Goal: Check status: Check status

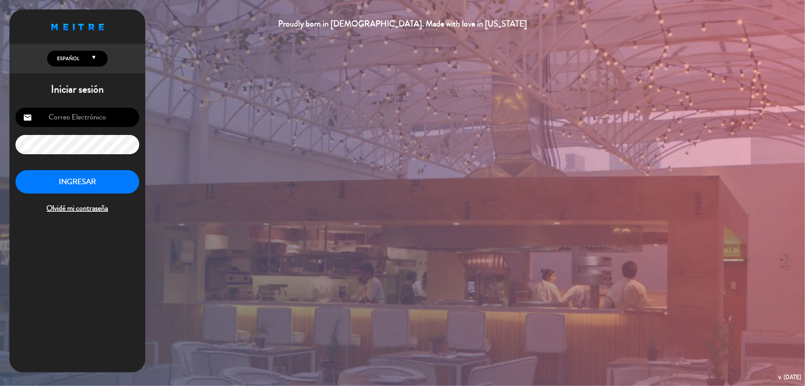
type input "[EMAIL_ADDRESS][DOMAIN_NAME]"
click at [68, 178] on button "INGRESAR" at bounding box center [77, 182] width 124 height 24
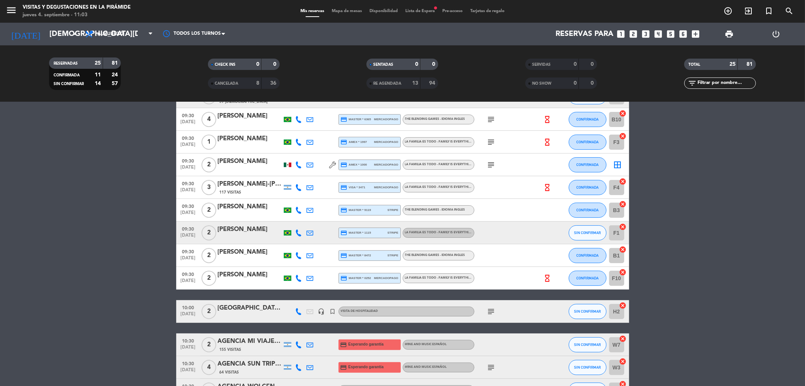
scroll to position [84, 0]
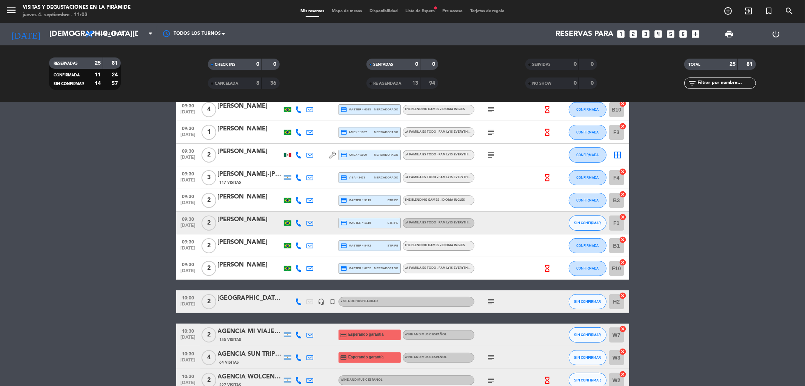
click at [489, 303] on icon "subject" at bounding box center [491, 301] width 9 height 9
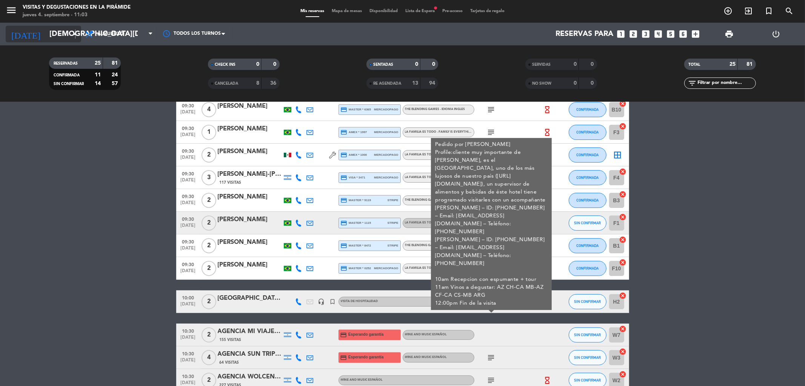
click at [75, 32] on icon "arrow_drop_down" at bounding box center [74, 33] width 9 height 9
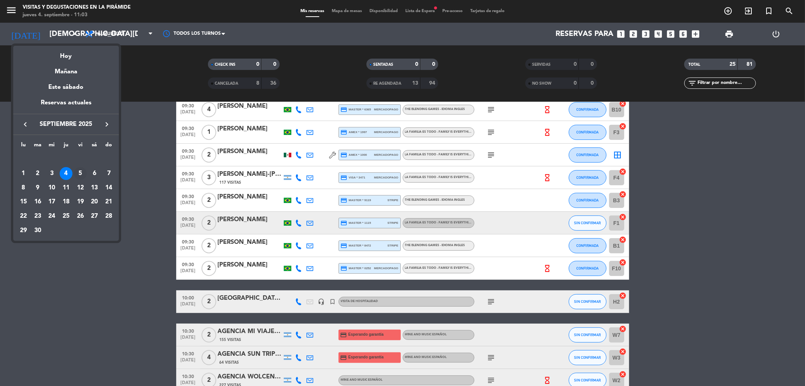
click at [82, 172] on div "5" at bounding box center [80, 173] width 13 height 13
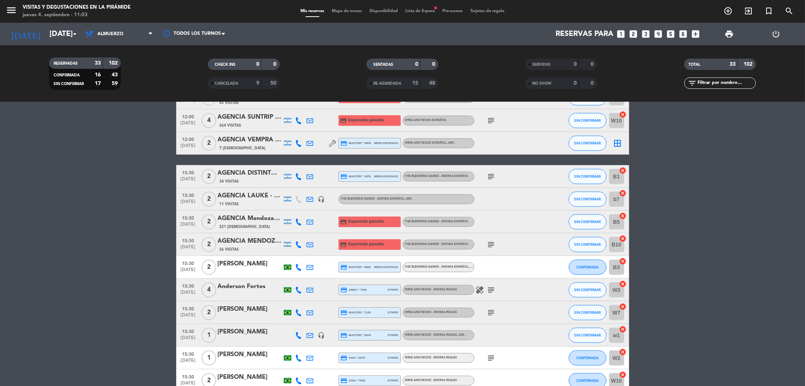
scroll to position [587, 0]
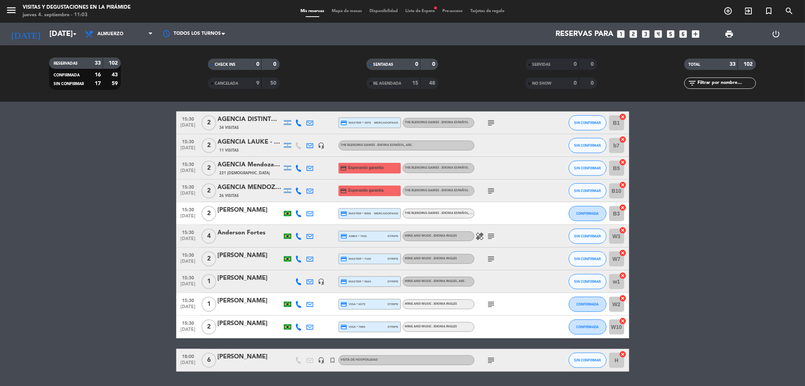
click at [487, 358] on icon "subject" at bounding box center [491, 359] width 9 height 9
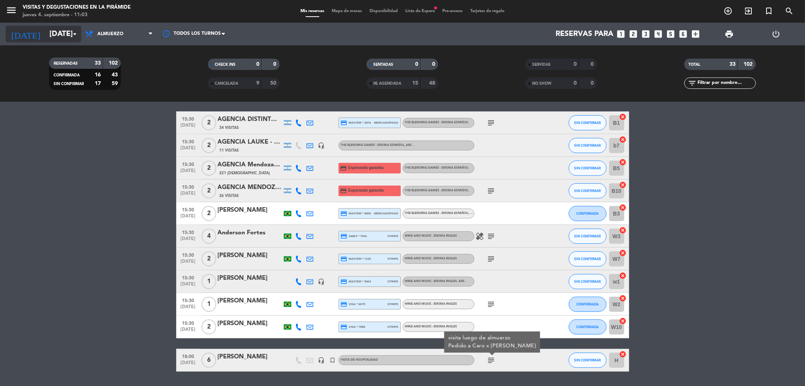
click at [69, 36] on input "[DATE]" at bounding box center [94, 34] width 96 height 17
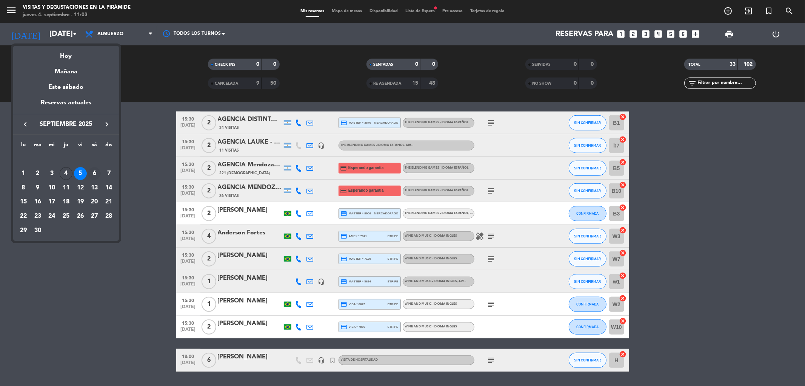
click at [91, 174] on div "6" at bounding box center [94, 173] width 13 height 13
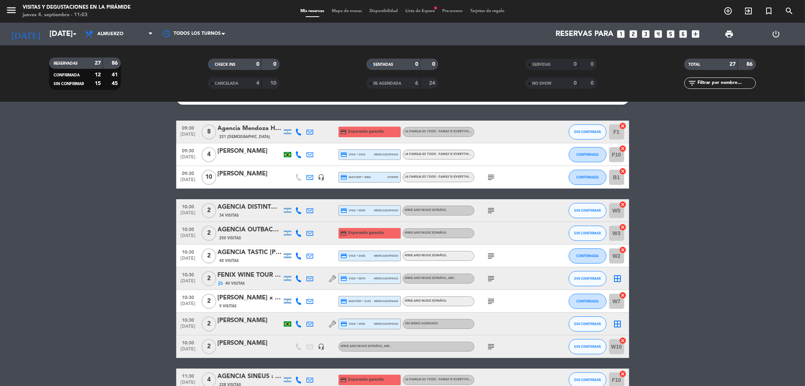
scroll to position [0, 0]
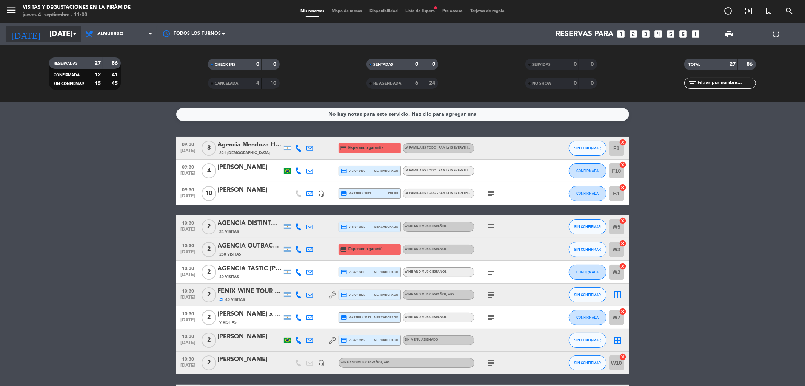
click at [74, 32] on icon "arrow_drop_down" at bounding box center [74, 33] width 9 height 9
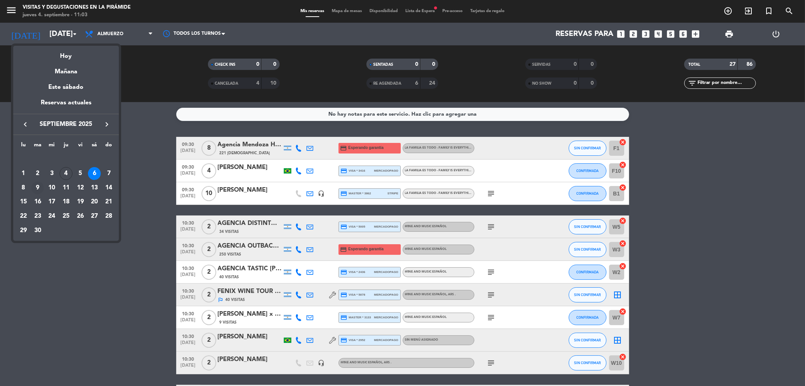
click at [42, 186] on div "9" at bounding box center [37, 187] width 13 height 13
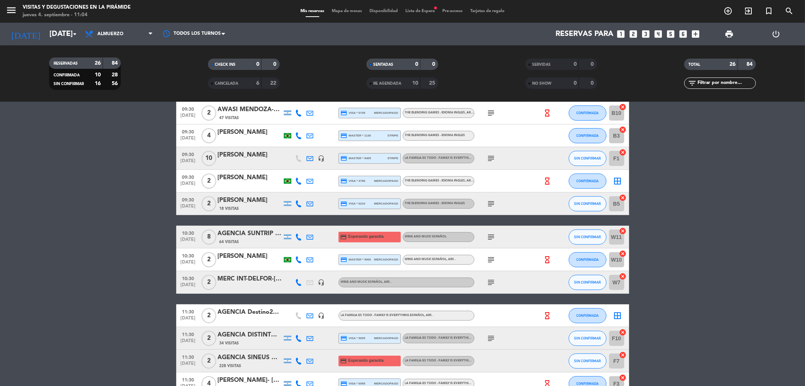
scroll to position [84, 0]
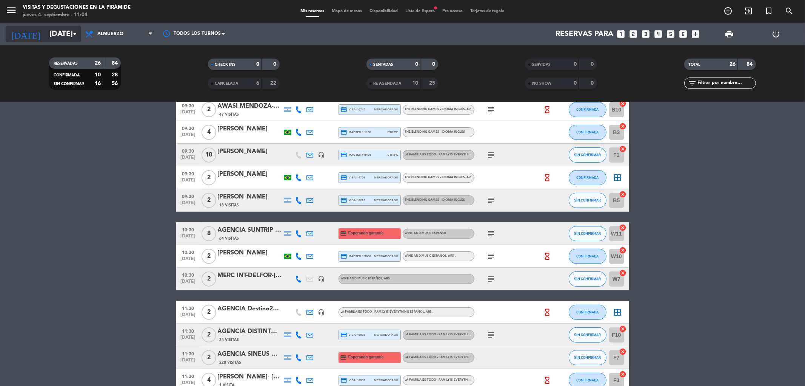
click at [80, 33] on input "[DATE]" at bounding box center [94, 34] width 96 height 17
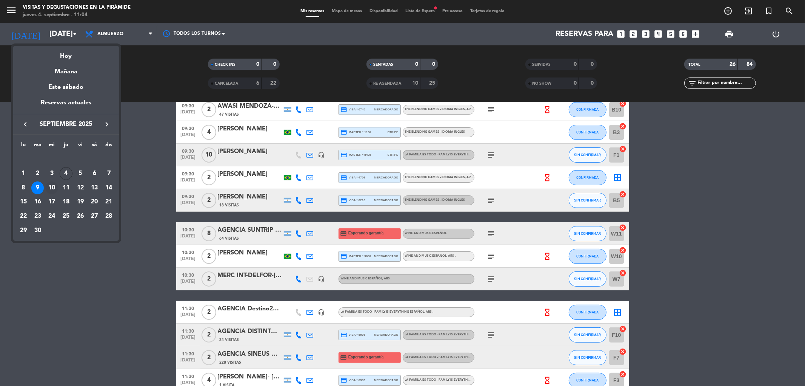
click at [54, 187] on div "10" at bounding box center [51, 187] width 13 height 13
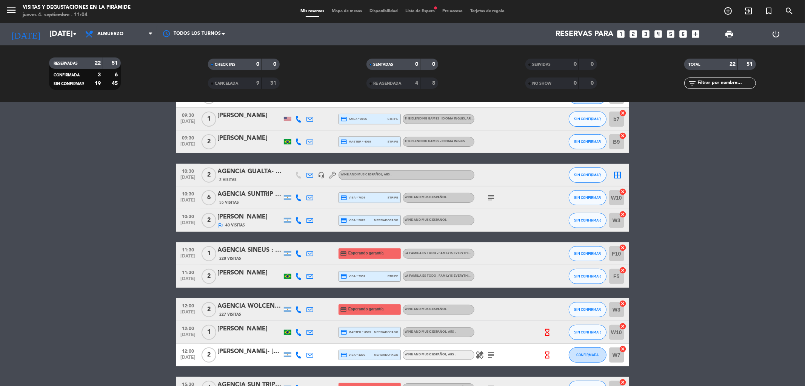
scroll to position [210, 0]
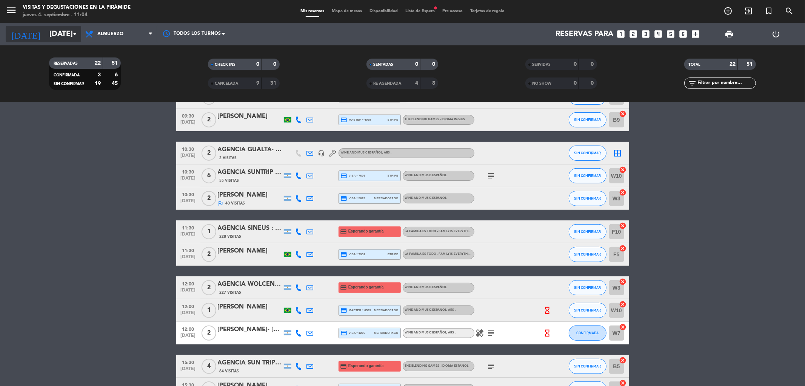
click at [70, 29] on icon "arrow_drop_down" at bounding box center [74, 33] width 9 height 9
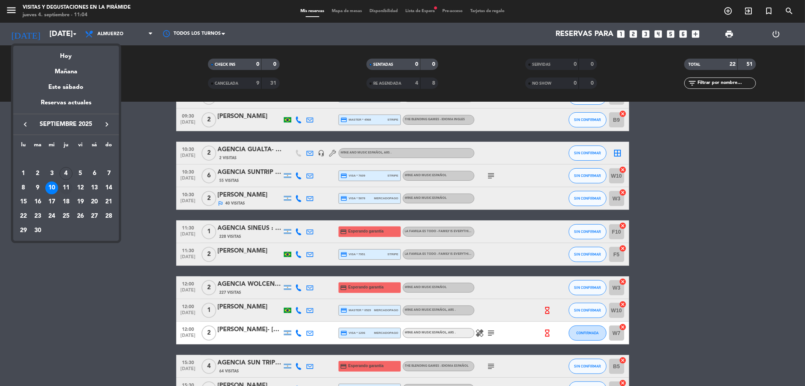
click at [70, 188] on div "11" at bounding box center [66, 187] width 13 height 13
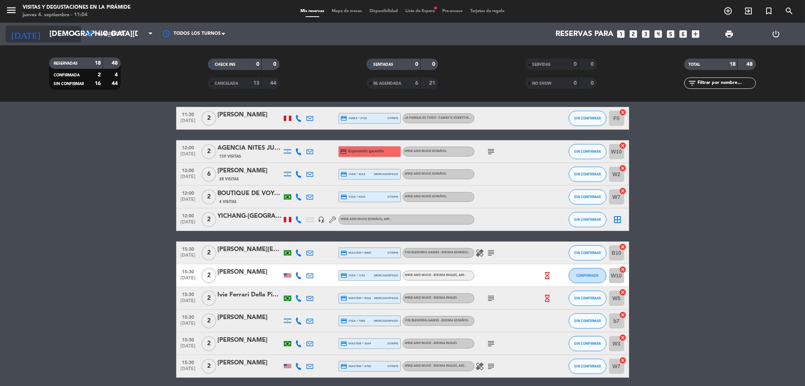
click at [79, 32] on input "[DEMOGRAPHIC_DATA][DATE]" at bounding box center [94, 34] width 96 height 17
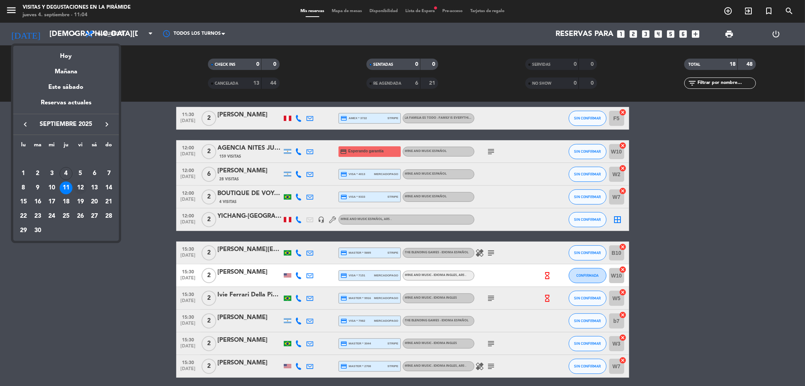
click at [82, 186] on div "12" at bounding box center [80, 187] width 13 height 13
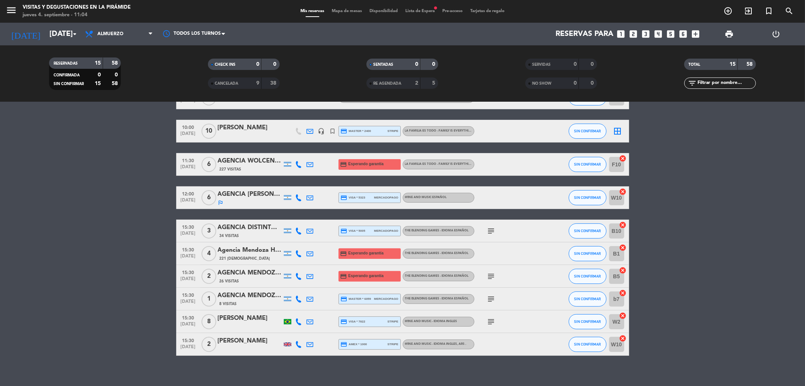
scroll to position [168, 0]
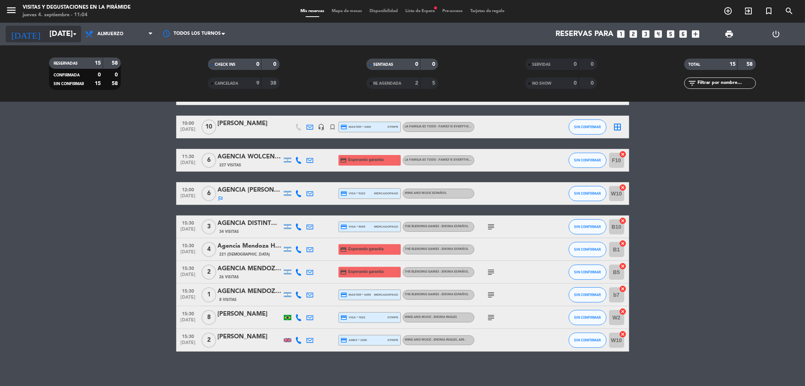
click at [73, 30] on icon "arrow_drop_down" at bounding box center [74, 33] width 9 height 9
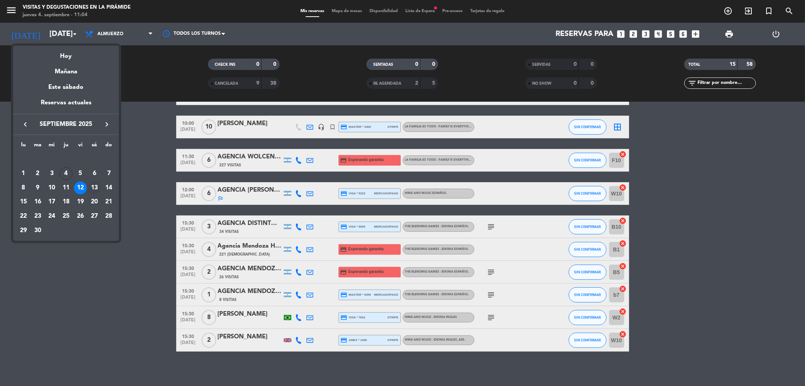
click at [94, 187] on div "13" at bounding box center [94, 187] width 13 height 13
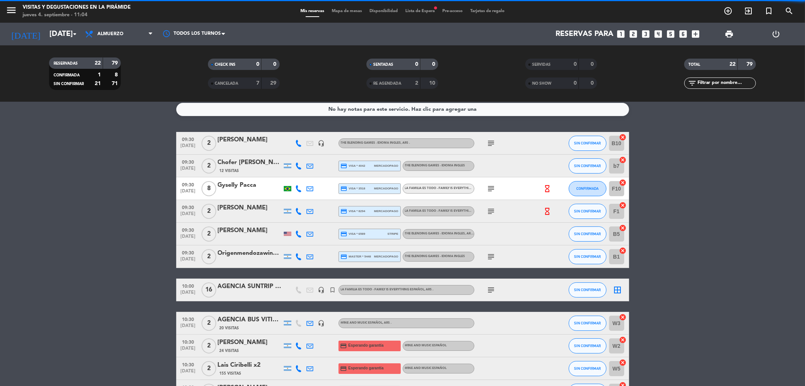
scroll to position [0, 0]
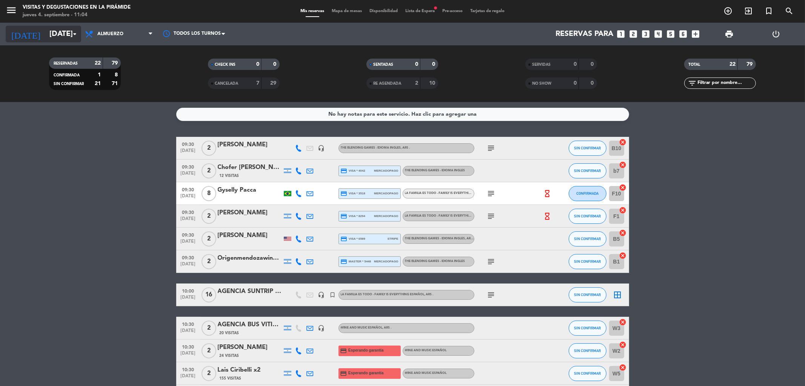
click at [77, 38] on icon "arrow_drop_down" at bounding box center [74, 33] width 9 height 9
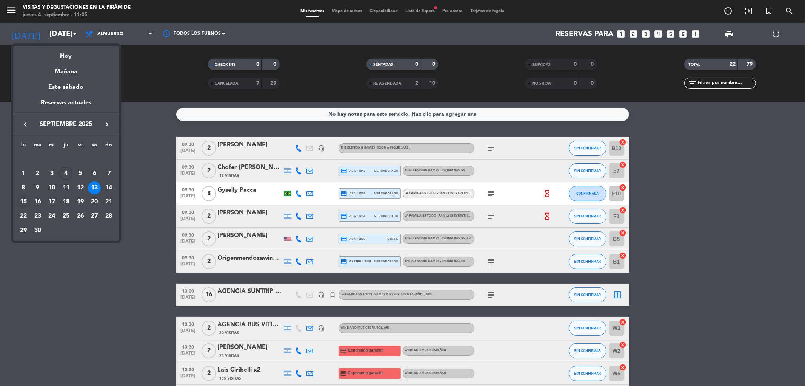
click at [23, 203] on div "15" at bounding box center [23, 201] width 13 height 13
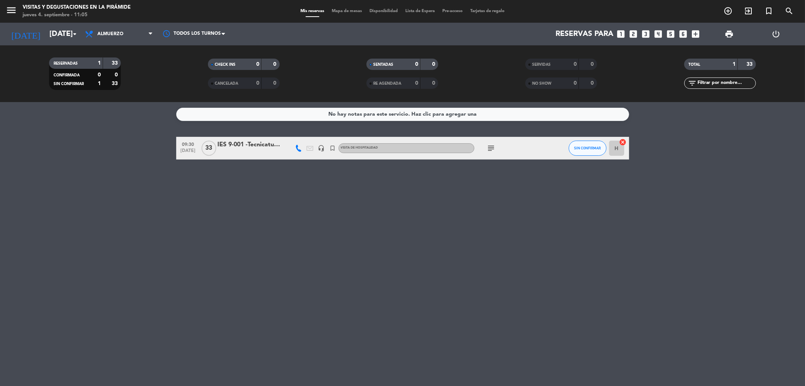
click at [492, 146] on icon "subject" at bounding box center [491, 147] width 9 height 9
click at [73, 36] on icon "arrow_drop_down" at bounding box center [74, 33] width 9 height 9
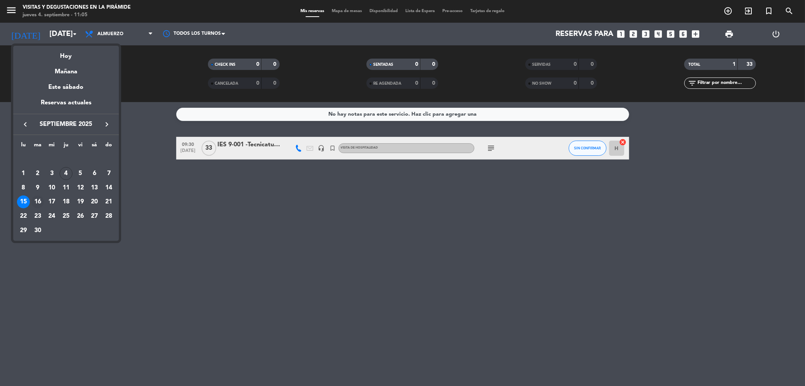
click at [36, 204] on div "16" at bounding box center [37, 201] width 13 height 13
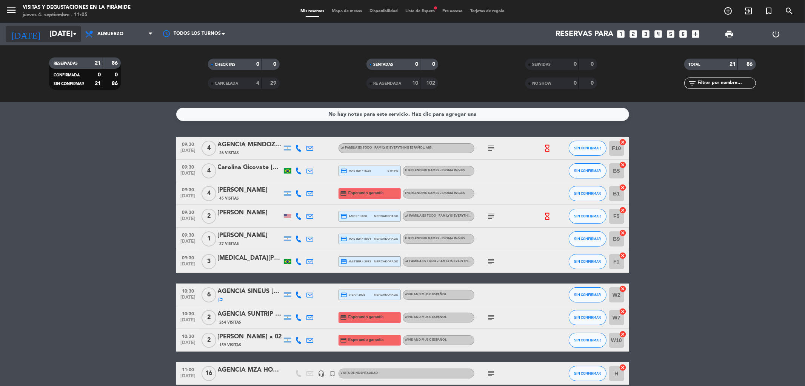
click at [69, 38] on input "[DATE]" at bounding box center [94, 34] width 96 height 17
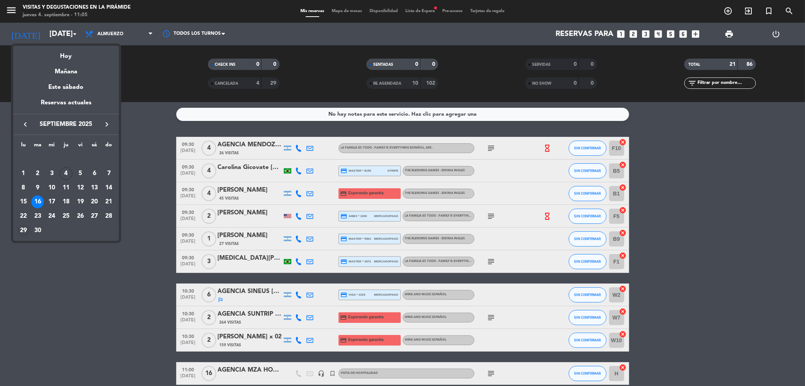
click at [23, 230] on div "29" at bounding box center [23, 230] width 13 height 13
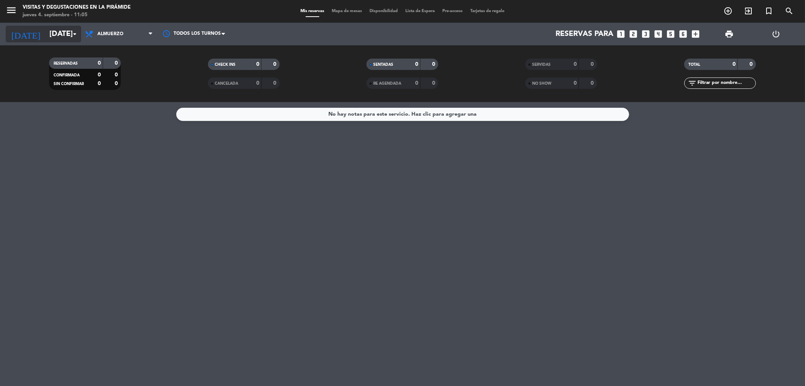
click at [80, 30] on input "[DATE]" at bounding box center [94, 34] width 96 height 17
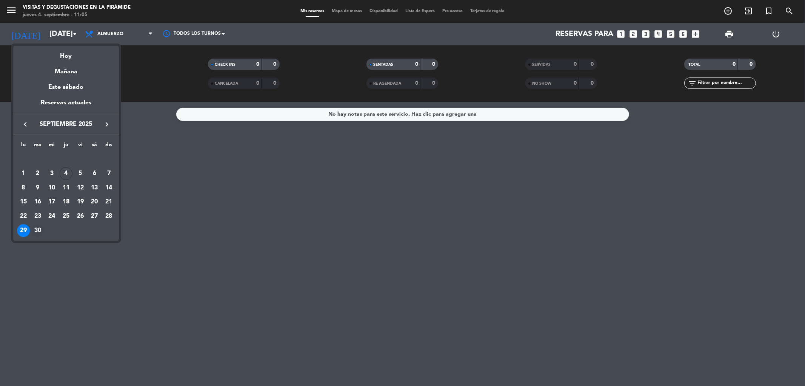
click at [40, 229] on div "30" at bounding box center [37, 230] width 13 height 13
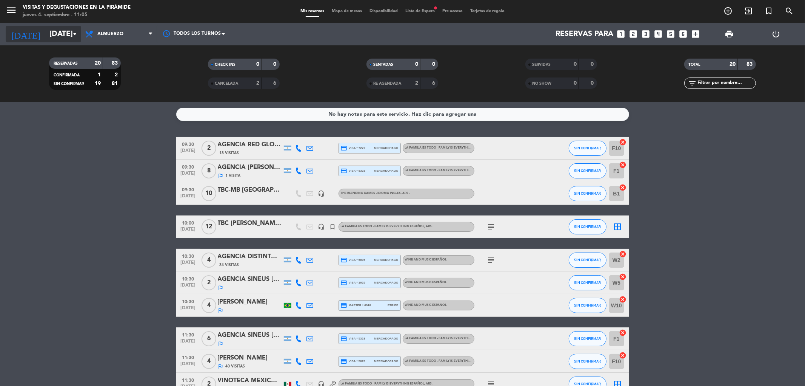
click at [75, 30] on icon "arrow_drop_down" at bounding box center [74, 33] width 9 height 9
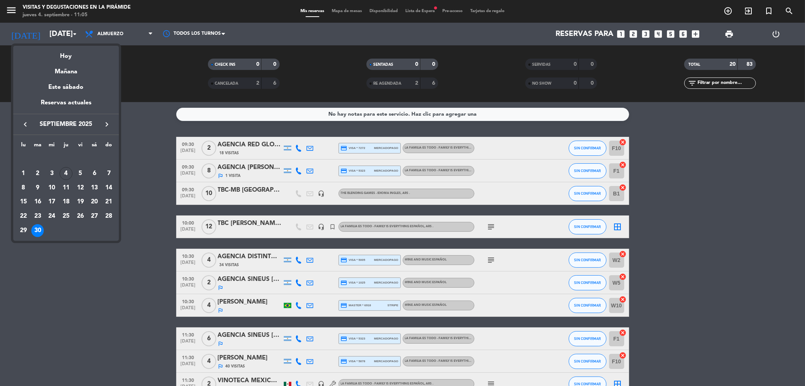
click at [105, 123] on icon "keyboard_arrow_right" at bounding box center [106, 124] width 9 height 9
click at [52, 171] on div "1" at bounding box center [51, 173] width 13 height 13
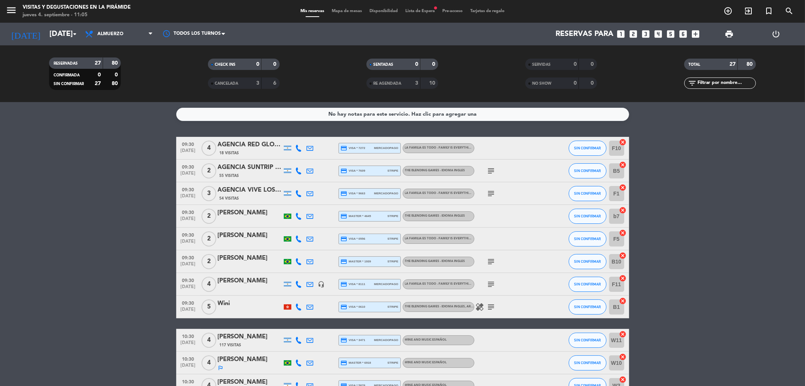
scroll to position [84, 0]
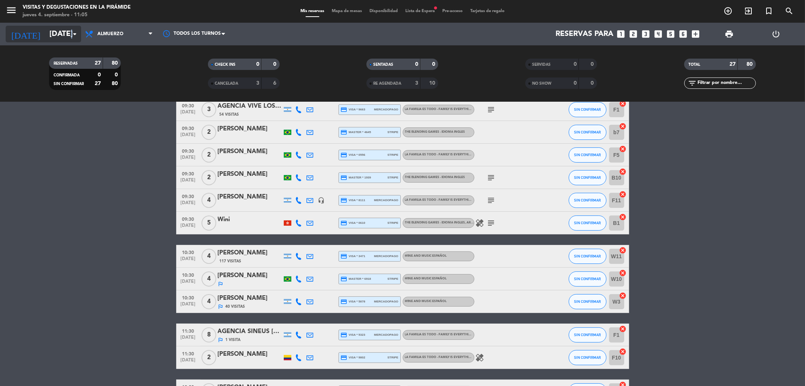
click at [72, 37] on icon "arrow_drop_down" at bounding box center [74, 33] width 9 height 9
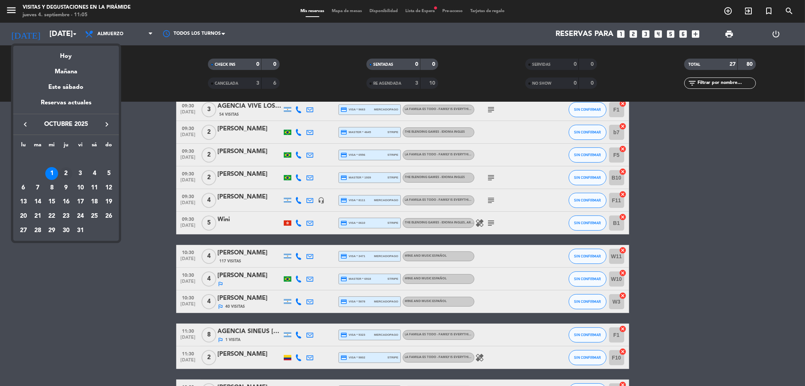
click at [70, 174] on div "2" at bounding box center [66, 173] width 13 height 13
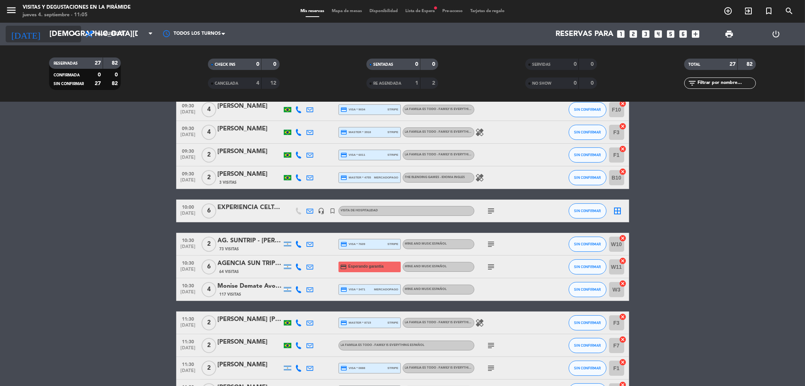
click at [72, 31] on icon "arrow_drop_down" at bounding box center [74, 33] width 9 height 9
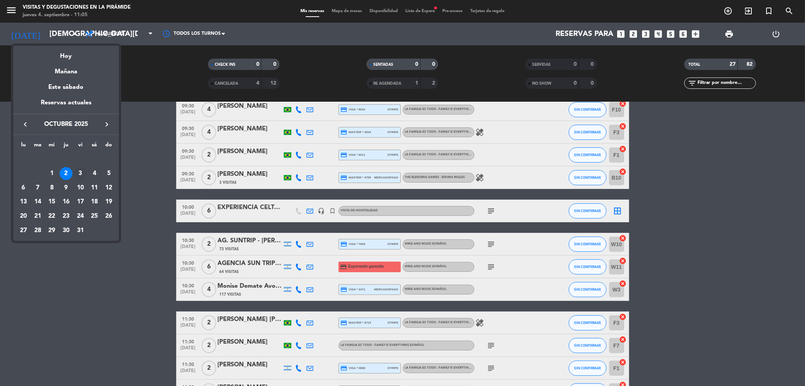
click at [82, 176] on div "3" at bounding box center [80, 173] width 13 height 13
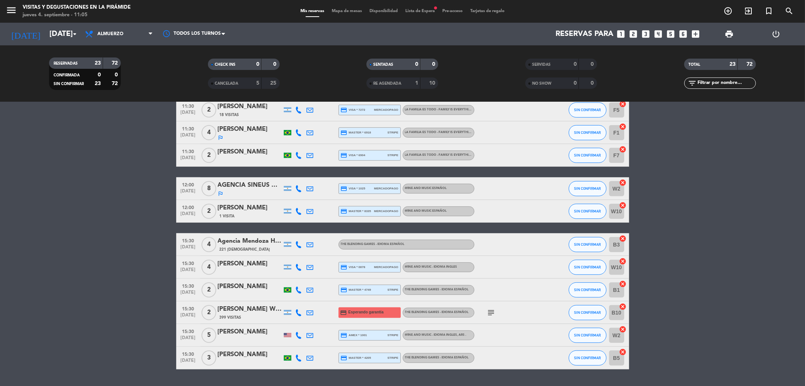
scroll to position [335, 0]
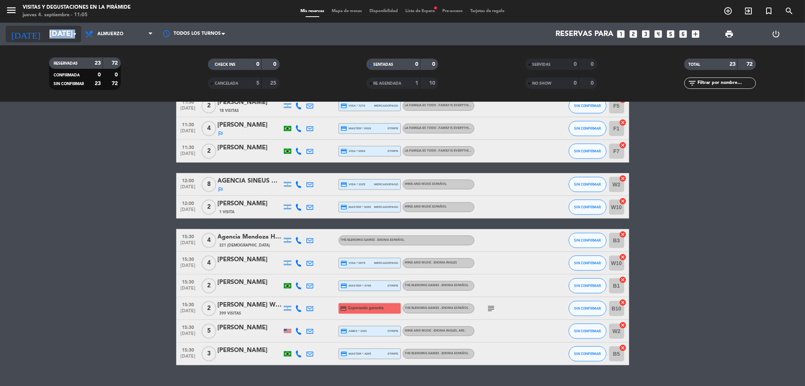
click at [69, 30] on div "[DATE] [DATE] arrow_drop_down" at bounding box center [44, 34] width 76 height 17
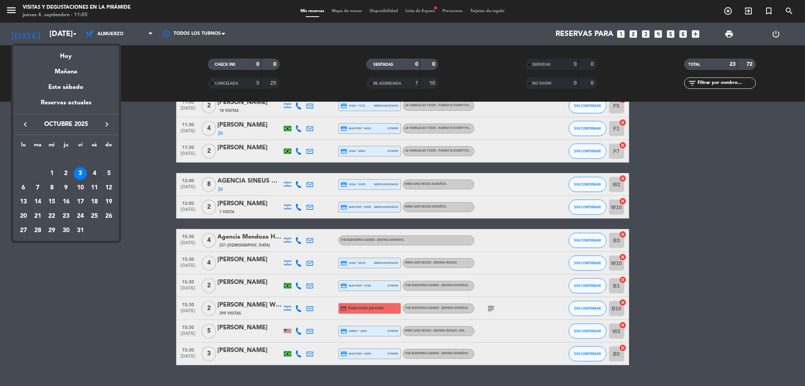
click at [93, 170] on div "4" at bounding box center [94, 173] width 13 height 13
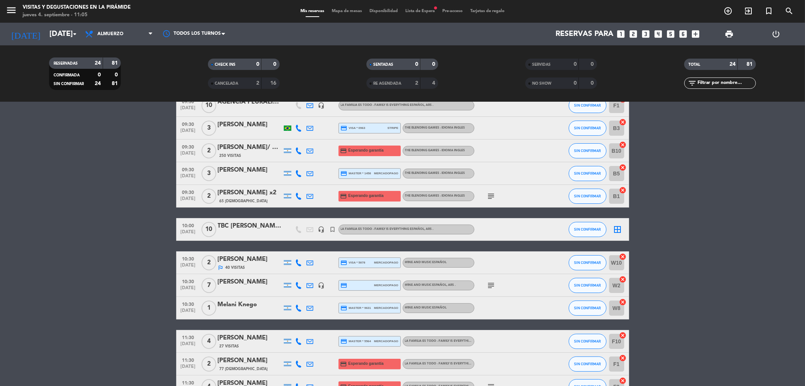
scroll to position [42, 0]
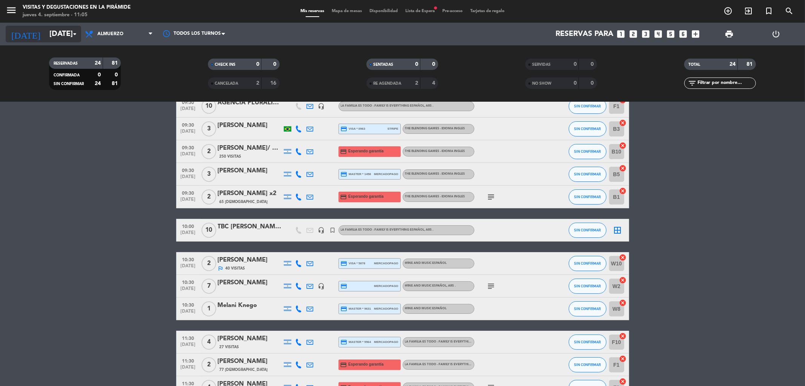
click at [73, 30] on icon "arrow_drop_down" at bounding box center [74, 33] width 9 height 9
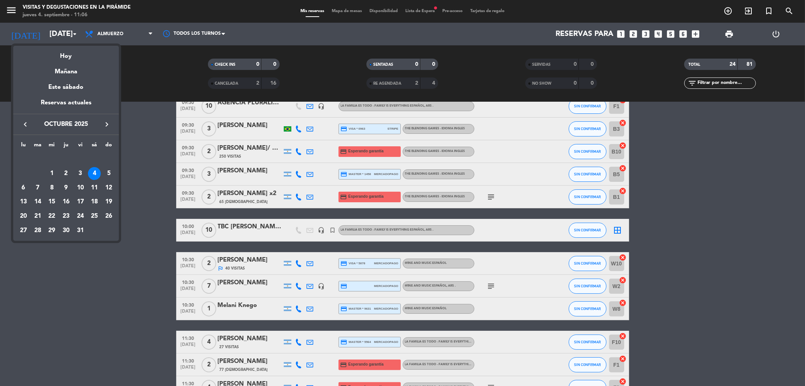
click at [26, 126] on icon "keyboard_arrow_left" at bounding box center [25, 124] width 9 height 9
click at [66, 178] on div "4" at bounding box center [66, 173] width 13 height 13
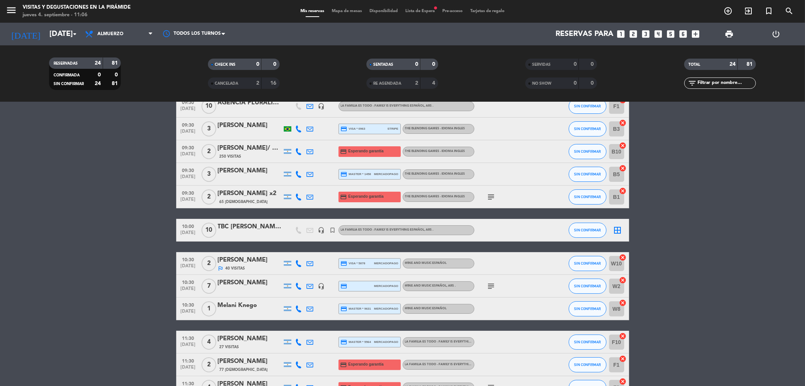
type input "[DEMOGRAPHIC_DATA][DATE]"
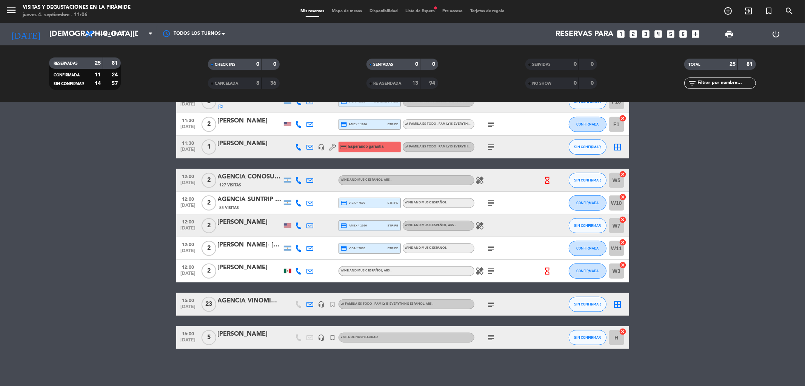
scroll to position [418, 0]
click at [493, 337] on icon "subject" at bounding box center [491, 336] width 9 height 9
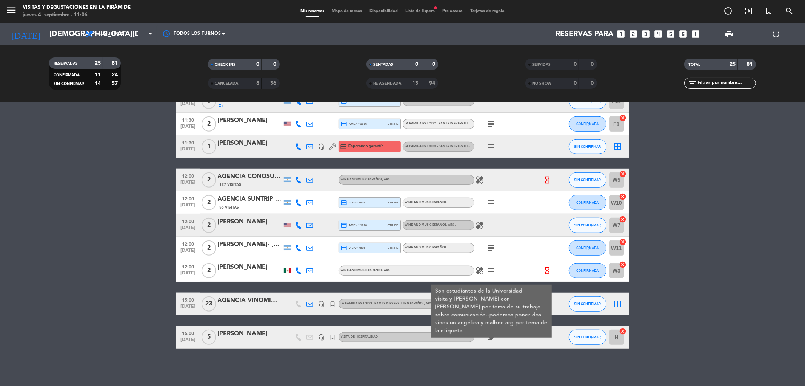
click at [483, 339] on div "subject Son estudiantes de la Universidad visita y charla con [PERSON_NAME] por…" at bounding box center [509, 336] width 68 height 22
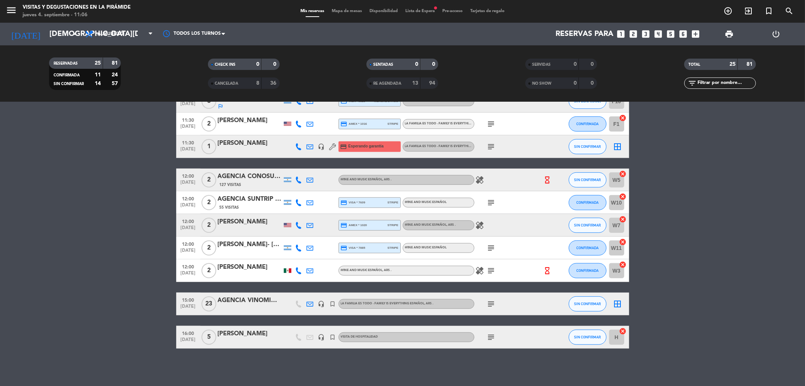
click at [493, 301] on icon "subject" at bounding box center [491, 303] width 9 height 9
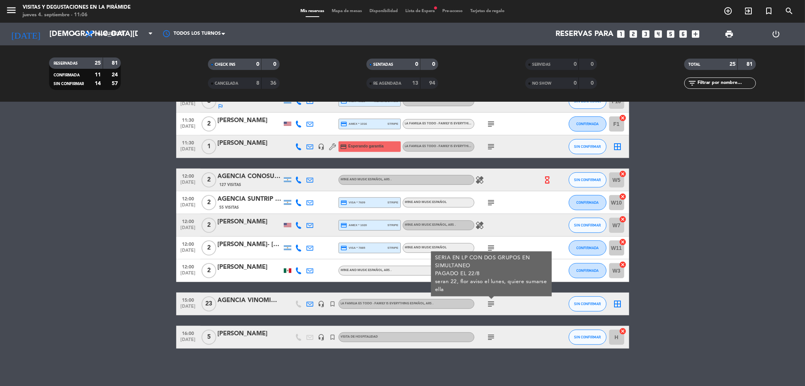
click at [492, 301] on icon "subject" at bounding box center [491, 303] width 9 height 9
